Goal: Task Accomplishment & Management: Manage account settings

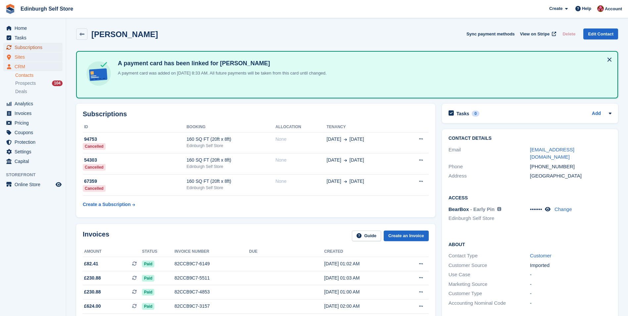
drag, startPoint x: 32, startPoint y: 47, endPoint x: 40, endPoint y: 54, distance: 10.3
click at [32, 47] on span "Subscriptions" at bounding box center [35, 47] width 40 height 9
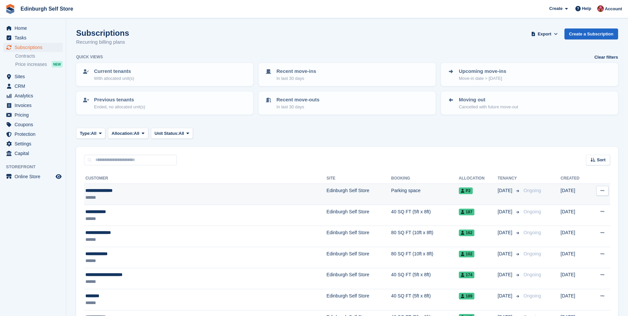
click at [391, 191] on td "Parking space" at bounding box center [425, 194] width 68 height 21
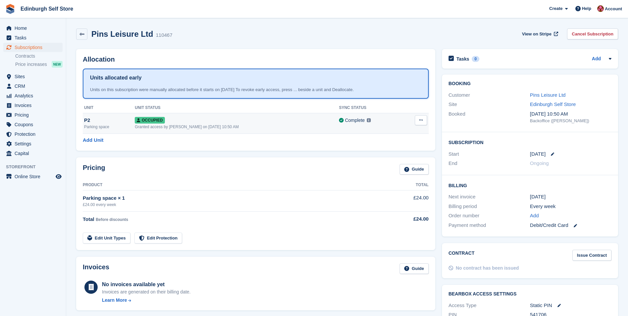
click at [238, 124] on div "Granted access by Lucy Michalec on 26th Sep, 10:50 AM" at bounding box center [237, 127] width 204 height 6
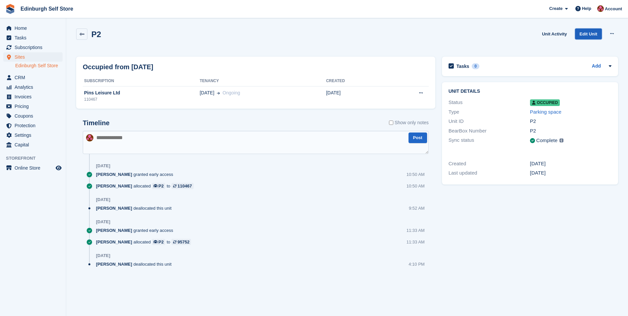
click at [586, 33] on link "Edit Unit" at bounding box center [588, 33] width 27 height 11
click at [38, 29] on span "Home" at bounding box center [35, 27] width 40 height 9
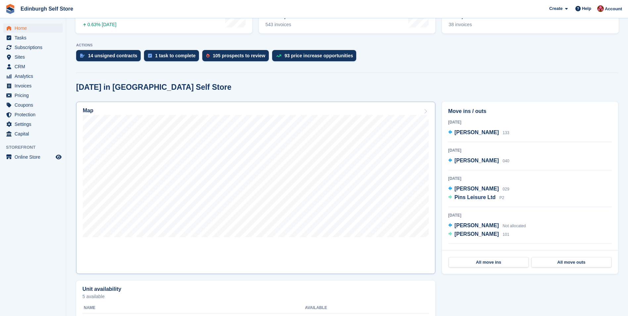
scroll to position [132, 0]
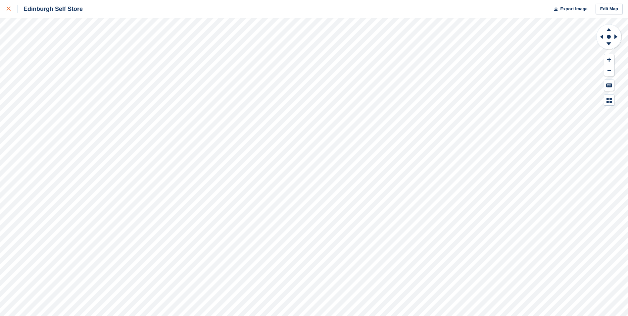
click at [10, 8] on icon at bounding box center [9, 9] width 4 height 4
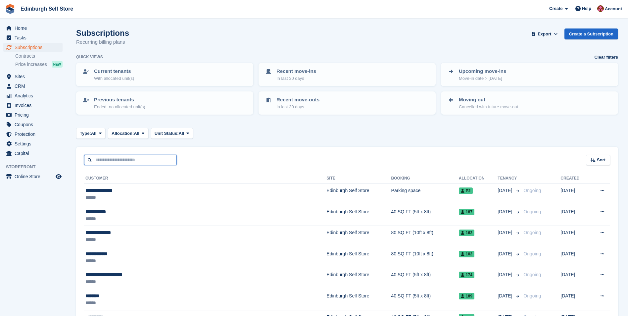
click at [114, 160] on input "text" at bounding box center [130, 160] width 93 height 11
type input "****"
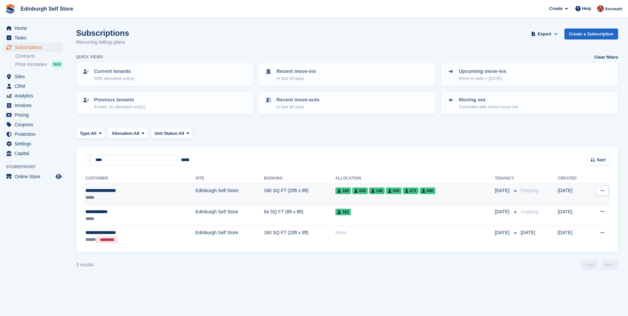
click at [264, 189] on td "160 SQ FT (20ft x 8ft)" at bounding box center [299, 194] width 71 height 21
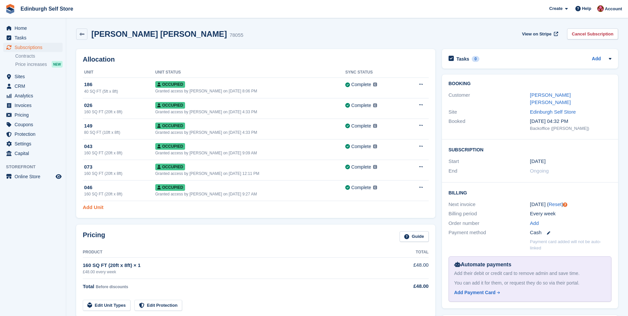
click at [97, 207] on link "Add Unit" at bounding box center [93, 208] width 21 height 8
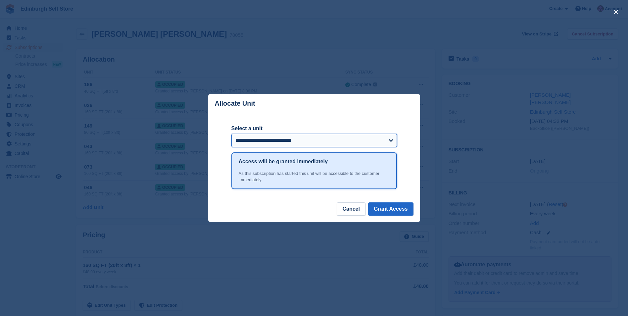
click at [306, 140] on select "**********" at bounding box center [313, 140] width 165 height 13
select select "*****"
click at [231, 134] on select "**********" at bounding box center [313, 140] width 165 height 13
click at [394, 210] on button "Grant Access" at bounding box center [390, 208] width 45 height 13
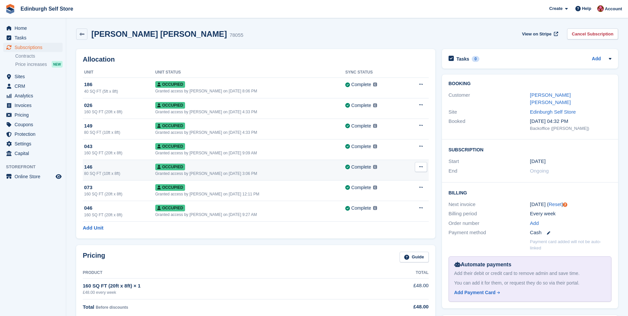
click at [420, 166] on icon at bounding box center [421, 166] width 4 height 4
click at [384, 194] on p "Deallocate" at bounding box center [395, 194] width 58 height 9
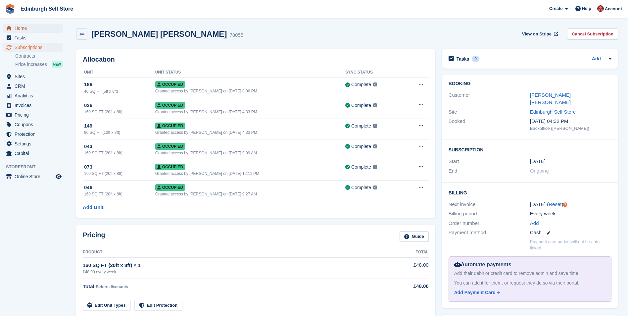
click at [27, 30] on span "Home" at bounding box center [35, 27] width 40 height 9
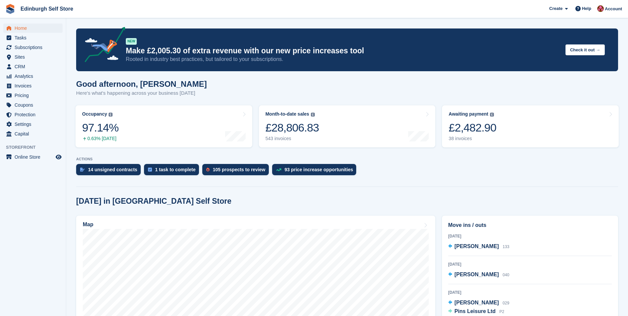
scroll to position [99, 0]
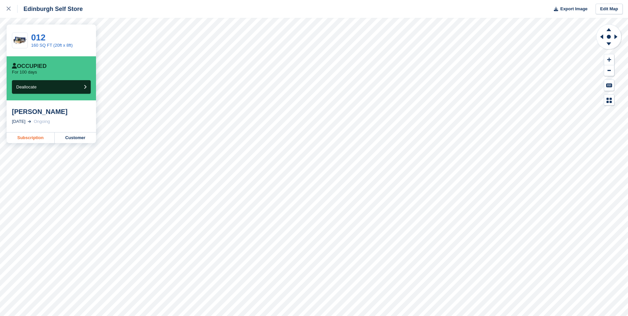
click at [30, 137] on link "Subscription" at bounding box center [31, 137] width 48 height 11
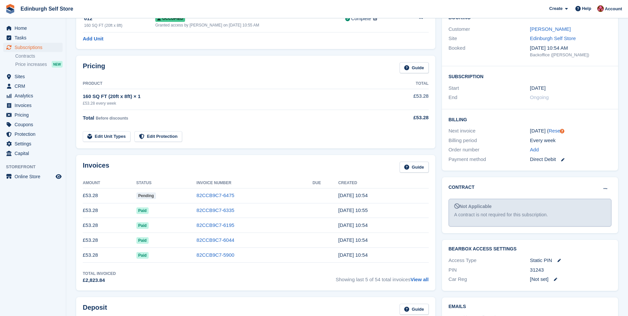
scroll to position [66, 0]
click at [216, 195] on link "82CCB9C7-6475" at bounding box center [216, 195] width 38 height 6
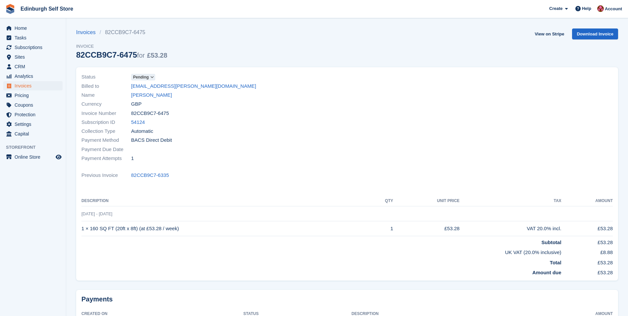
drag, startPoint x: 152, startPoint y: 94, endPoint x: 180, endPoint y: 95, distance: 28.1
click at [152, 95] on link "[PERSON_NAME]" at bounding box center [151, 95] width 41 height 8
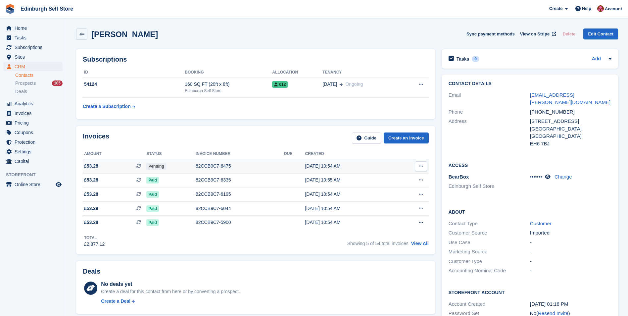
click at [213, 167] on div "82CCB9C7-6475" at bounding box center [240, 165] width 88 height 7
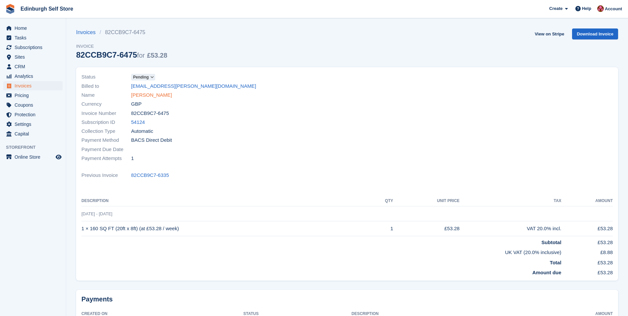
click at [152, 94] on link "[PERSON_NAME]" at bounding box center [151, 95] width 41 height 8
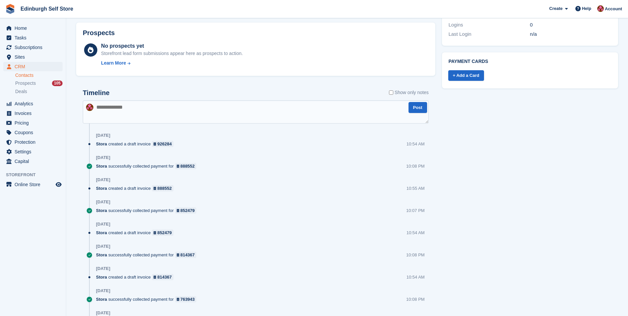
scroll to position [132, 0]
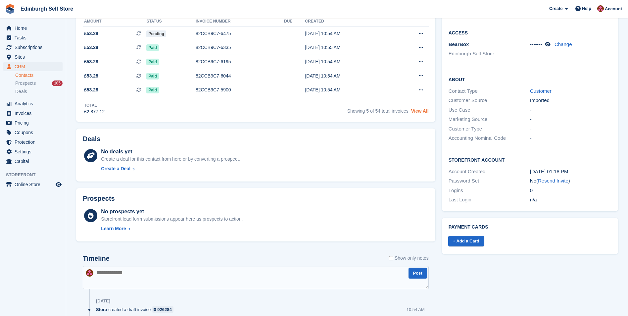
click at [421, 111] on link "View All" at bounding box center [420, 110] width 18 height 5
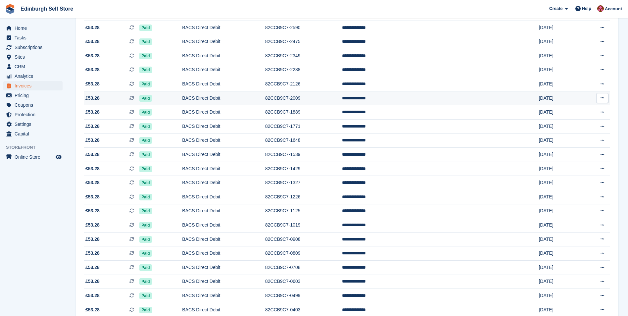
scroll to position [533, 0]
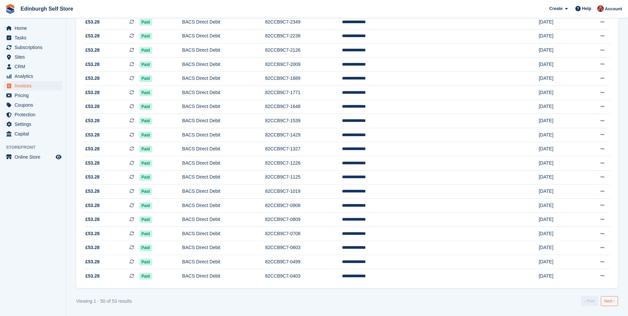
click at [611, 299] on link "Next ›" at bounding box center [609, 301] width 17 height 10
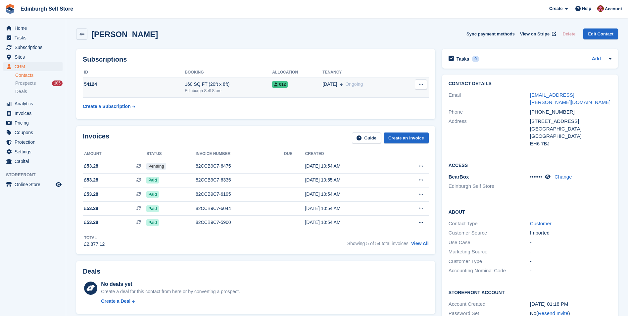
click at [232, 92] on div "Edinburgh Self Store" at bounding box center [228, 91] width 87 height 6
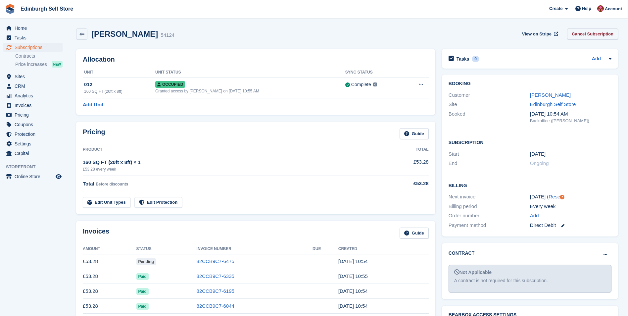
click at [587, 33] on link "Cancel Subscription" at bounding box center [592, 33] width 51 height 11
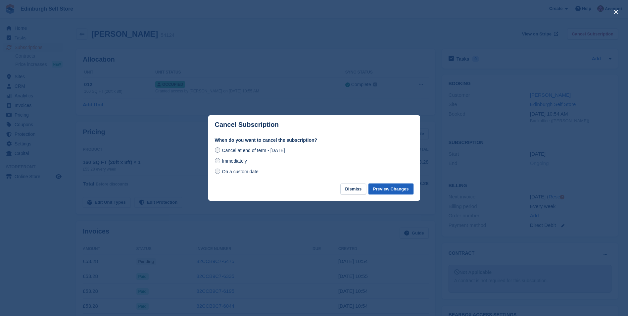
click at [391, 190] on button "Preview Changes" at bounding box center [390, 188] width 45 height 11
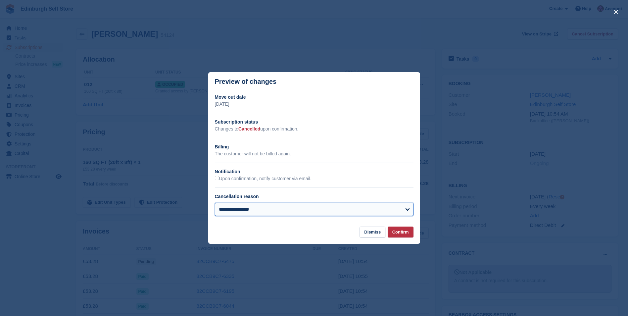
click at [317, 209] on select "**********" at bounding box center [314, 209] width 199 height 13
select select "**********"
click at [215, 203] on select "**********" at bounding box center [314, 209] width 199 height 13
click at [405, 233] on button "Confirm" at bounding box center [400, 231] width 26 height 11
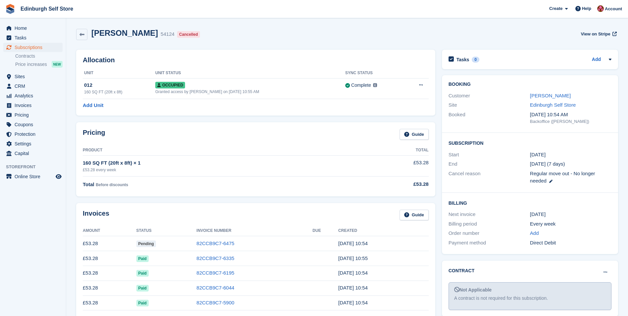
click at [573, 212] on div "[DATE]" at bounding box center [570, 214] width 81 height 8
click at [27, 28] on span "Home" at bounding box center [35, 27] width 40 height 9
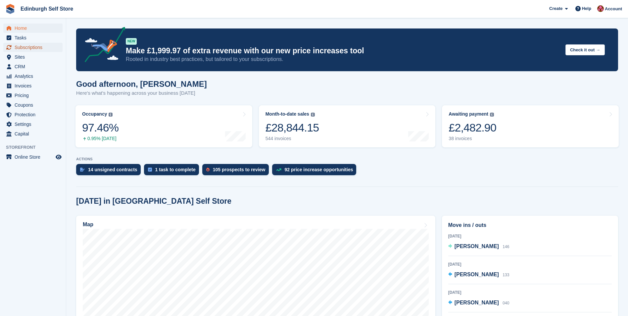
click at [28, 47] on span "Subscriptions" at bounding box center [35, 47] width 40 height 9
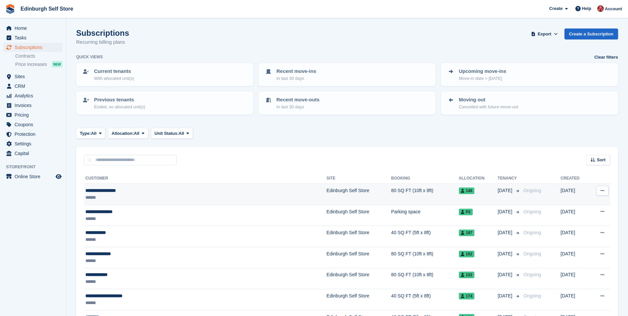
click at [326, 192] on td "Edinburgh Self Store" at bounding box center [358, 194] width 65 height 21
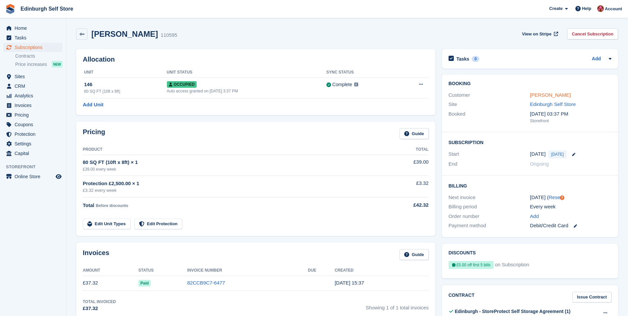
click at [547, 95] on link "[PERSON_NAME]" at bounding box center [550, 95] width 41 height 6
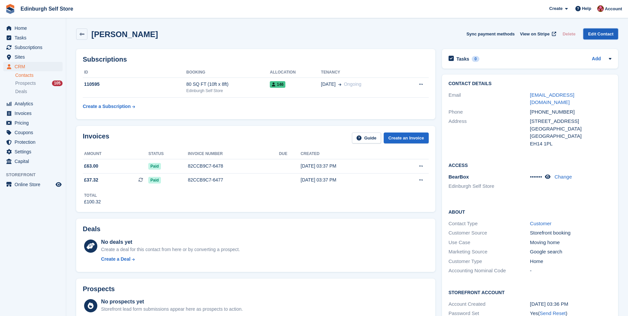
click at [602, 31] on link "Edit Contact" at bounding box center [600, 33] width 35 height 11
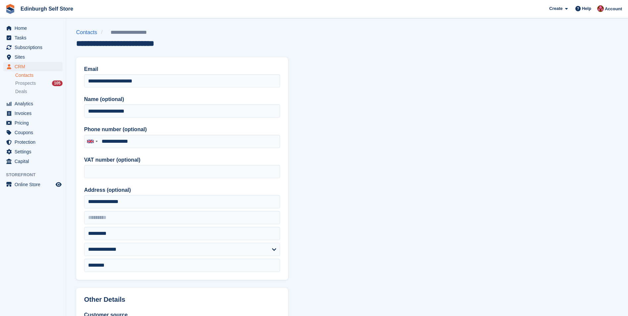
type input "**********"
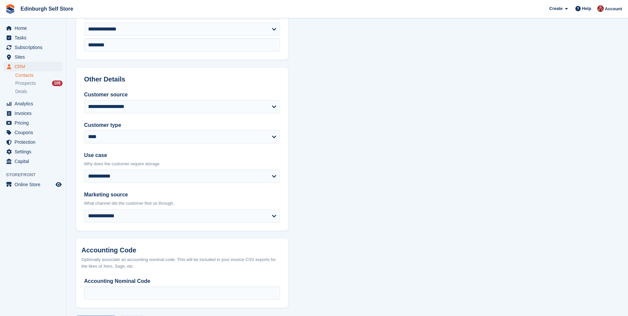
scroll to position [248, 0]
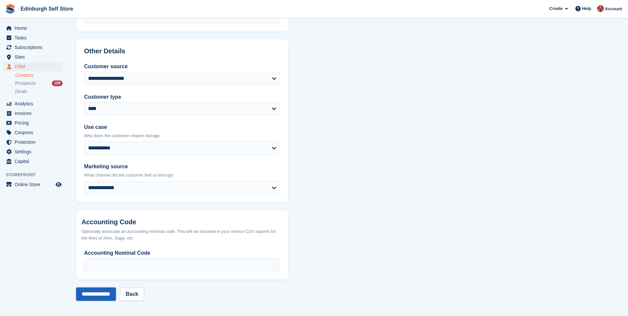
click at [94, 293] on input "**********" at bounding box center [96, 293] width 40 height 13
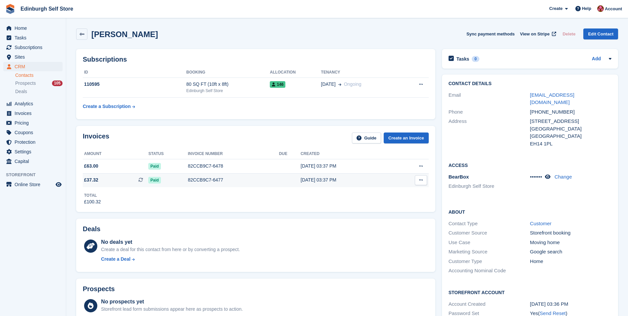
click at [303, 180] on div "26 Sep, 03:37 PM" at bounding box center [346, 179] width 92 height 7
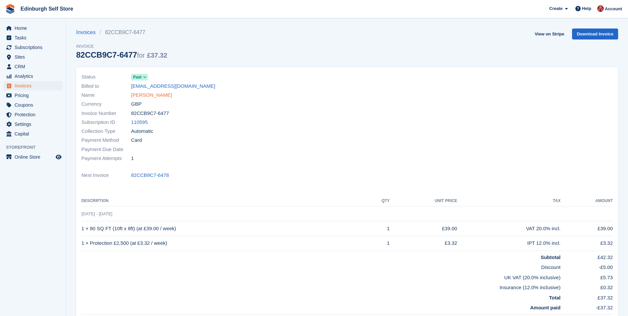
click at [156, 96] on link "[PERSON_NAME]" at bounding box center [151, 95] width 41 height 8
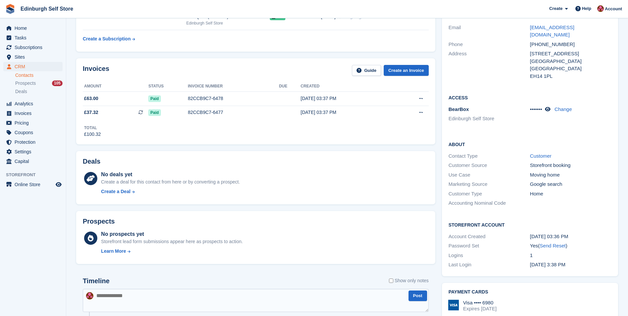
scroll to position [66, 0]
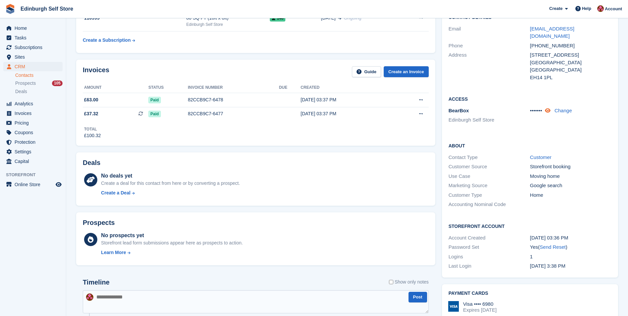
click at [550, 108] on icon at bounding box center [548, 110] width 6 height 5
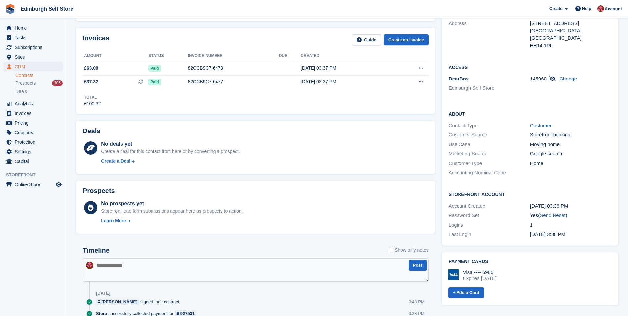
scroll to position [0, 0]
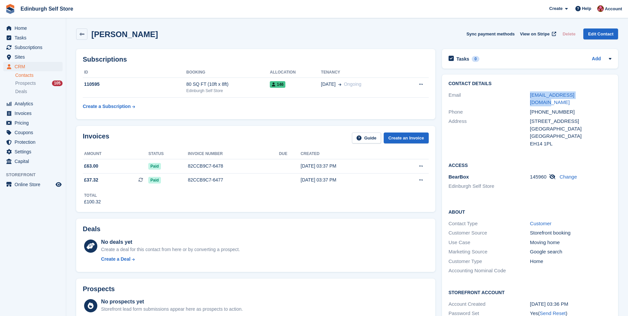
drag, startPoint x: 593, startPoint y: 99, endPoint x: 523, endPoint y: 98, distance: 69.5
click at [523, 98] on div "Email a_corrigan@outlook.com" at bounding box center [529, 98] width 163 height 17
drag, startPoint x: 523, startPoint y: 98, endPoint x: 542, endPoint y: 95, distance: 18.4
copy div "a_corrigan@outlook.com"
click at [31, 27] on span "Home" at bounding box center [35, 27] width 40 height 9
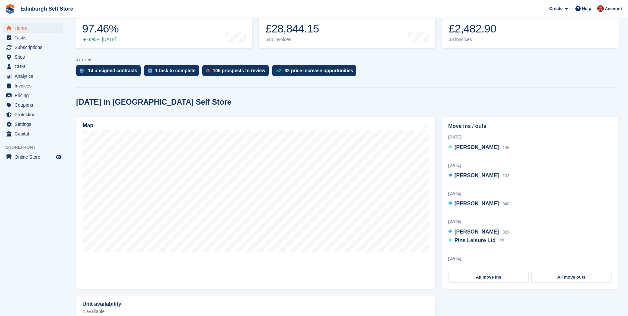
scroll to position [99, 0]
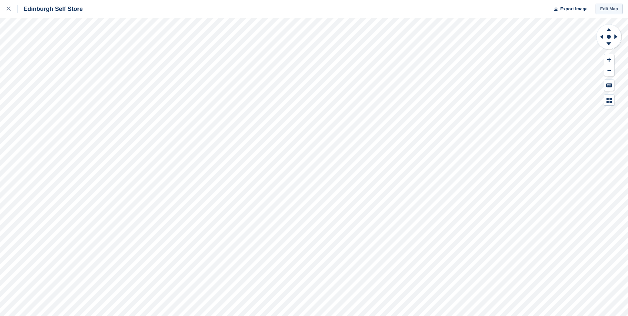
click at [606, 8] on link "Edit Map" at bounding box center [608, 9] width 27 height 11
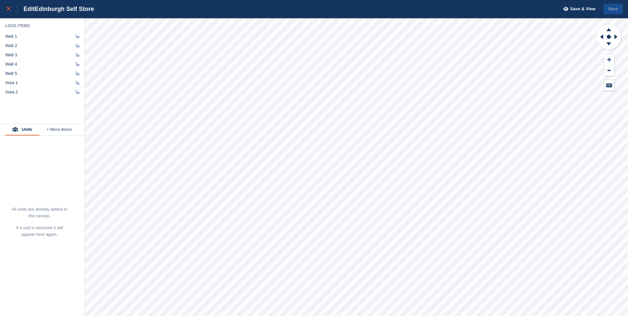
drag, startPoint x: 7, startPoint y: 9, endPoint x: 9, endPoint y: 13, distance: 4.1
click at [7, 9] on icon at bounding box center [9, 9] width 4 height 4
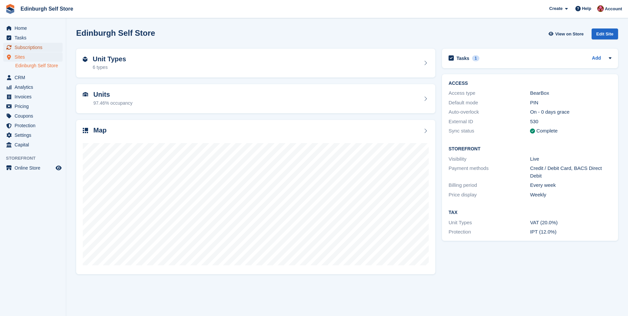
click at [31, 49] on span "Subscriptions" at bounding box center [35, 47] width 40 height 9
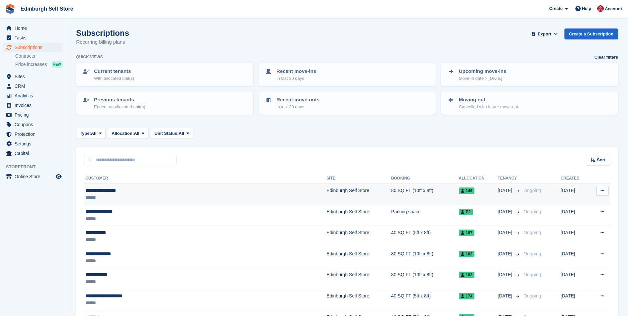
click at [326, 191] on td "Edinburgh Self Store" at bounding box center [358, 194] width 65 height 21
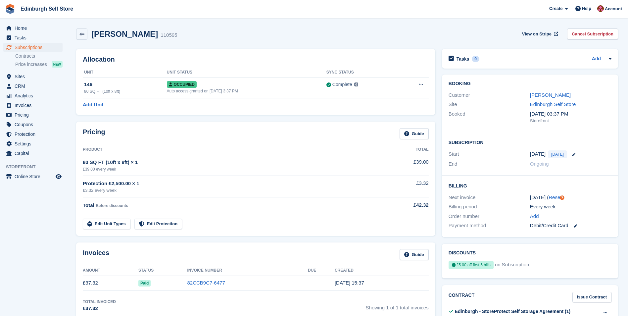
click at [41, 239] on aside "Home Tasks Subscriptions Subscriptions Subscriptions Contracts Price increases …" at bounding box center [33, 159] width 66 height 283
click at [537, 34] on span "View on Stripe" at bounding box center [536, 34] width 29 height 7
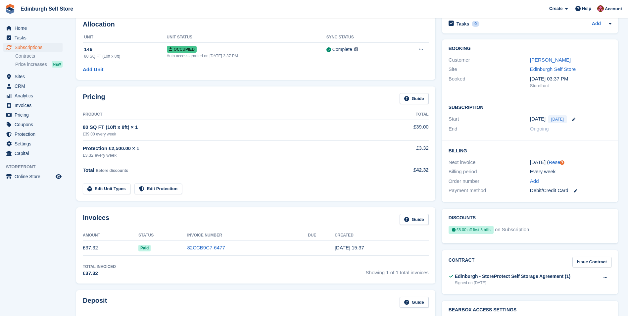
scroll to position [66, 0]
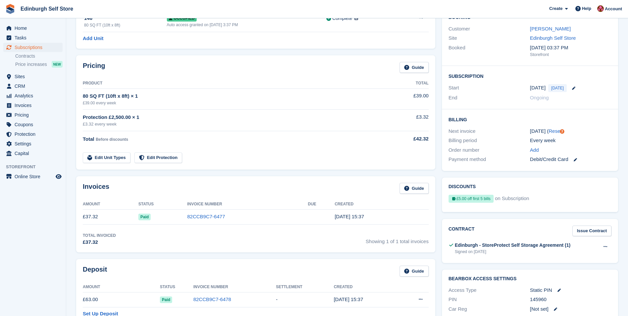
click at [40, 244] on aside "Home Tasks Subscriptions Subscriptions Subscriptions Contracts Price increases …" at bounding box center [33, 159] width 66 height 283
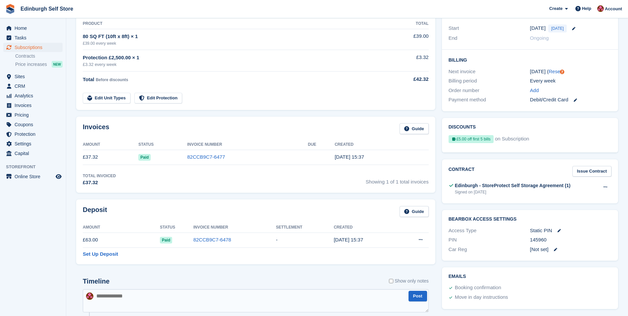
scroll to position [199, 0]
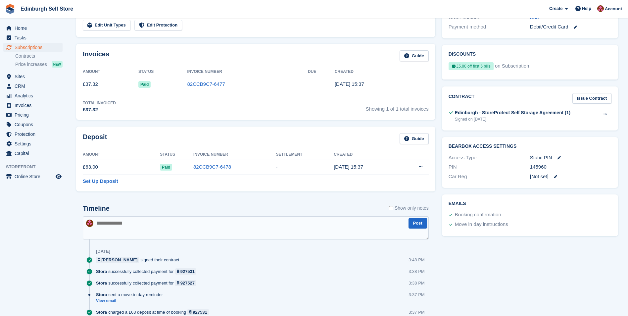
drag, startPoint x: 548, startPoint y: 166, endPoint x: 528, endPoint y: 165, distance: 19.9
click at [528, 165] on div "PIN 145960" at bounding box center [529, 167] width 163 height 10
drag, startPoint x: 528, startPoint y: 165, endPoint x: 538, endPoint y: 166, distance: 10.3
copy div "145960"
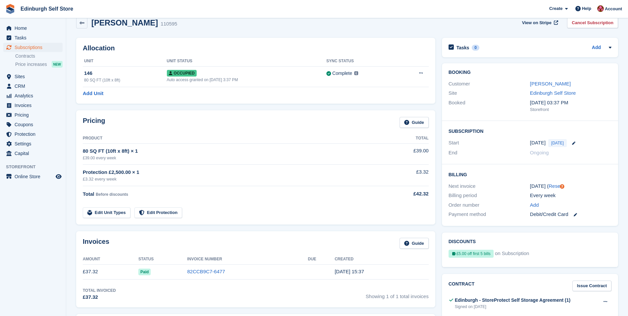
scroll to position [0, 0]
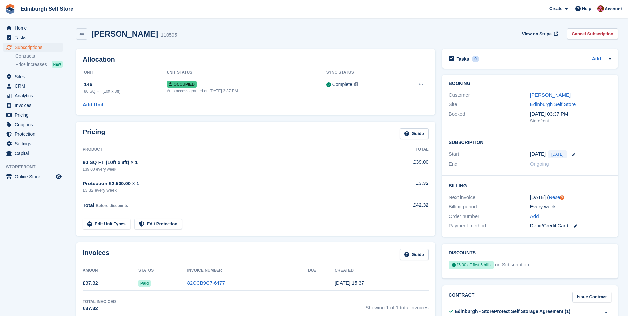
drag, startPoint x: 162, startPoint y: 34, endPoint x: 131, endPoint y: 33, distance: 31.1
click at [131, 33] on div "[PERSON_NAME] 110595" at bounding box center [132, 34] width 90 height 10
copy h2 "[PERSON_NAME]"
click at [539, 94] on link "[PERSON_NAME]" at bounding box center [550, 95] width 41 height 6
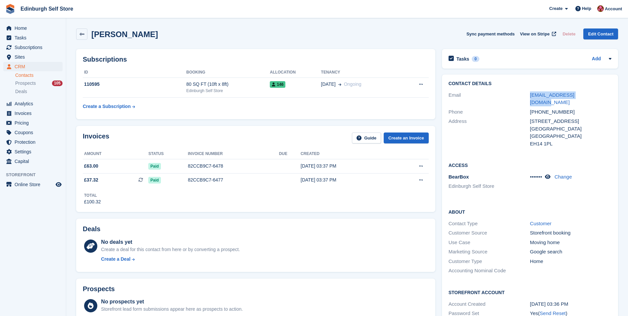
drag, startPoint x: 591, startPoint y: 94, endPoint x: 526, endPoint y: 99, distance: 65.4
click at [526, 99] on div "Email [EMAIL_ADDRESS][DOMAIN_NAME]" at bounding box center [529, 98] width 163 height 17
drag, startPoint x: 526, startPoint y: 99, endPoint x: 540, endPoint y: 96, distance: 14.5
copy div "[EMAIL_ADDRESS][DOMAIN_NAME]"
drag, startPoint x: 570, startPoint y: 105, endPoint x: 523, endPoint y: 105, distance: 47.0
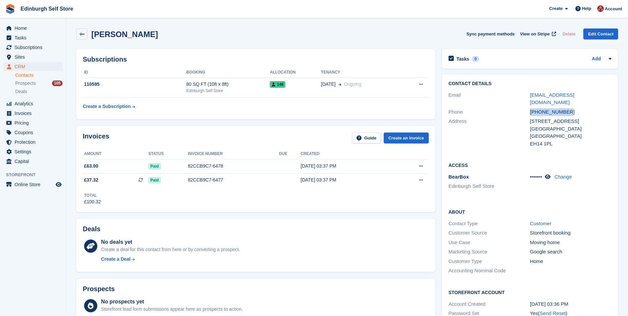
click at [523, 107] on div "Phone [PHONE_NUMBER]" at bounding box center [529, 112] width 163 height 10
drag, startPoint x: 523, startPoint y: 105, endPoint x: 539, endPoint y: 106, distance: 16.2
copy div "[PHONE_NUMBER]"
drag, startPoint x: 552, startPoint y: 136, endPoint x: 525, endPoint y: 122, distance: 30.8
click at [525, 122] on div "Address [STREET_ADDRESS] [GEOGRAPHIC_DATA] [GEOGRAPHIC_DATA] EH14 1PL" at bounding box center [529, 132] width 163 height 32
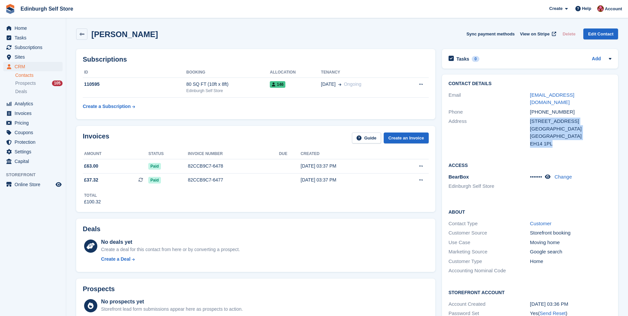
drag, startPoint x: 525, startPoint y: 122, endPoint x: 537, endPoint y: 122, distance: 11.9
copy div "[STREET_ADDRESS]"
click at [32, 113] on span "Invoices" at bounding box center [35, 113] width 40 height 9
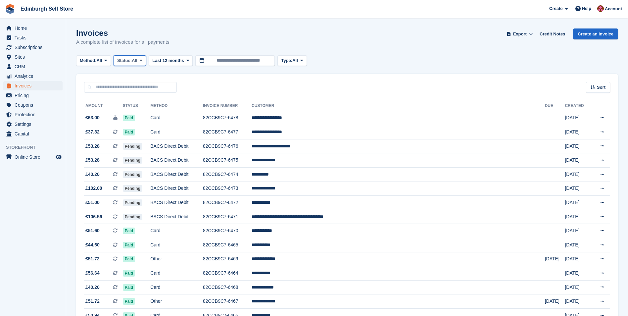
drag, startPoint x: 144, startPoint y: 59, endPoint x: 144, endPoint y: 69, distance: 9.6
click at [142, 60] on icon at bounding box center [141, 60] width 3 height 4
click at [144, 111] on link "Open" at bounding box center [145, 112] width 58 height 12
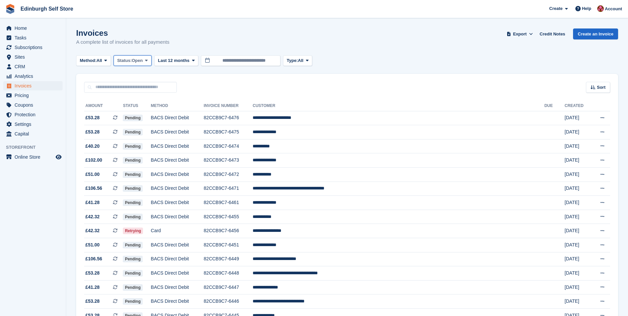
click at [148, 61] on icon at bounding box center [146, 60] width 3 height 4
click at [148, 115] on link "Open" at bounding box center [145, 112] width 58 height 12
